Goal: Information Seeking & Learning: Learn about a topic

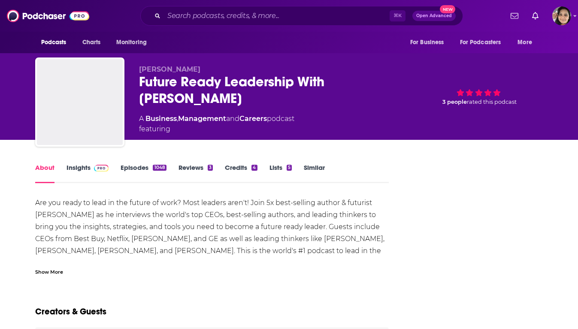
click at [225, 165] on link "Credits 4" at bounding box center [241, 174] width 32 height 20
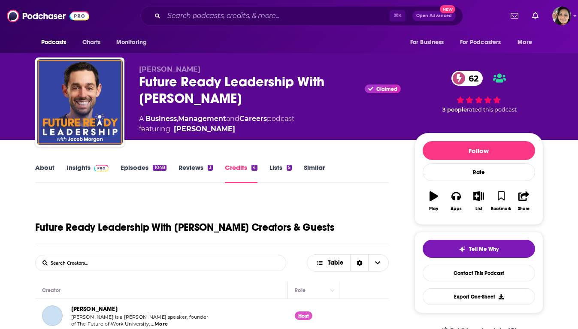
click at [312, 167] on link "Similar" at bounding box center [314, 174] width 21 height 20
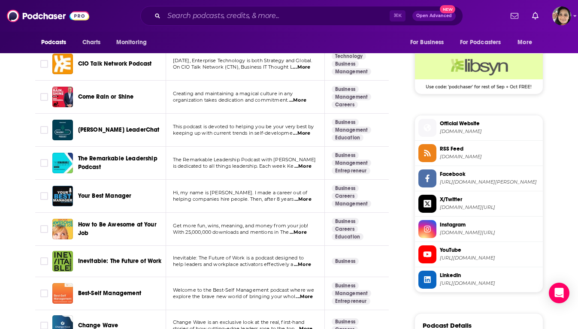
scroll to position [758, 0]
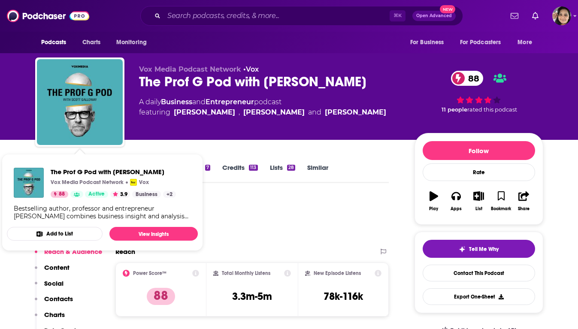
click at [256, 207] on div "Podcast Insights" at bounding box center [208, 219] width 347 height 44
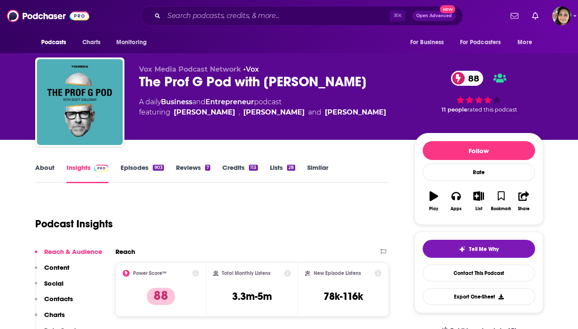
click at [41, 167] on link "About" at bounding box center [44, 174] width 19 height 20
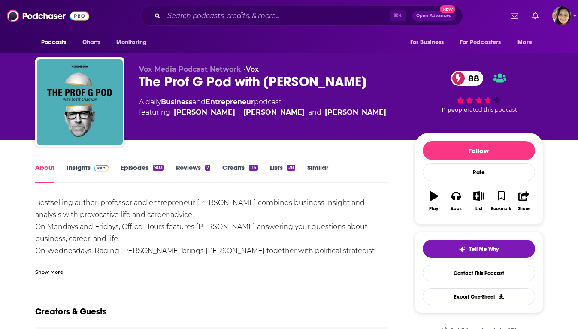
click at [82, 168] on link "Insights" at bounding box center [88, 174] width 42 height 20
